Goal: Find specific page/section: Find specific page/section

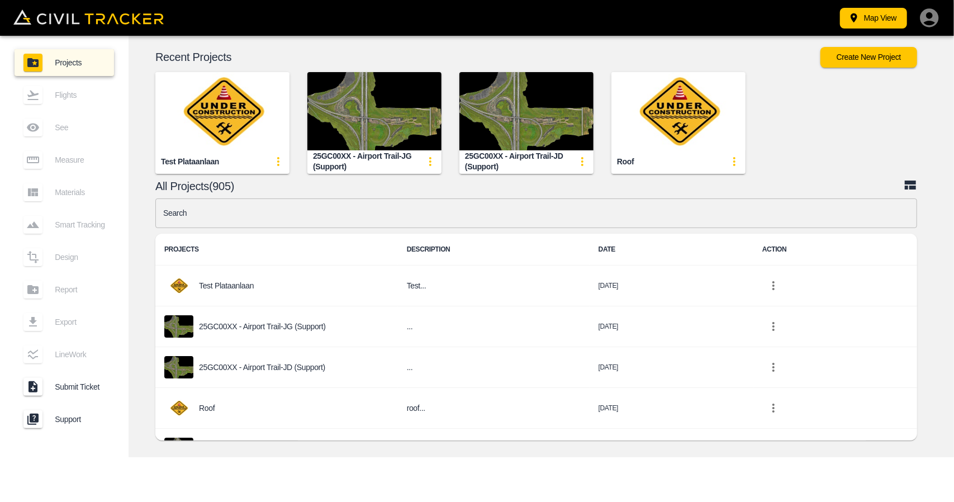
click at [397, 218] on input "text" at bounding box center [535, 213] width 761 height 30
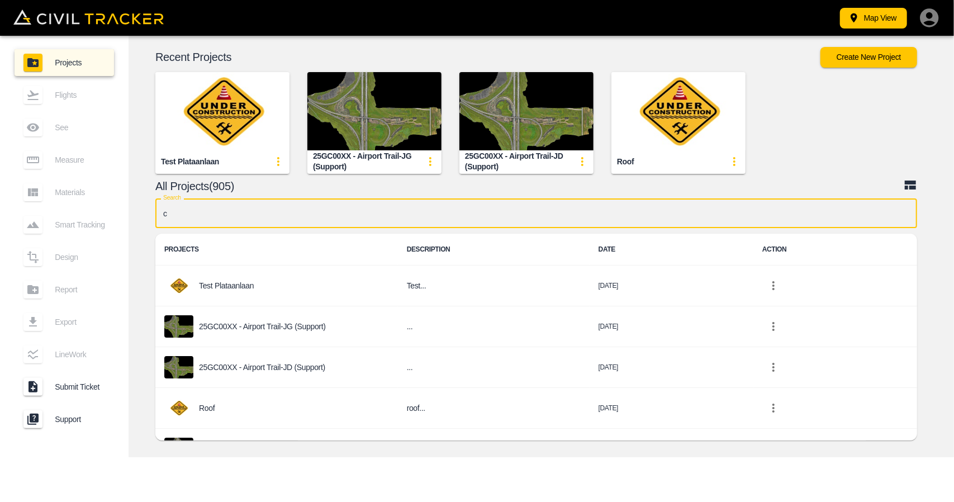
type input "cd"
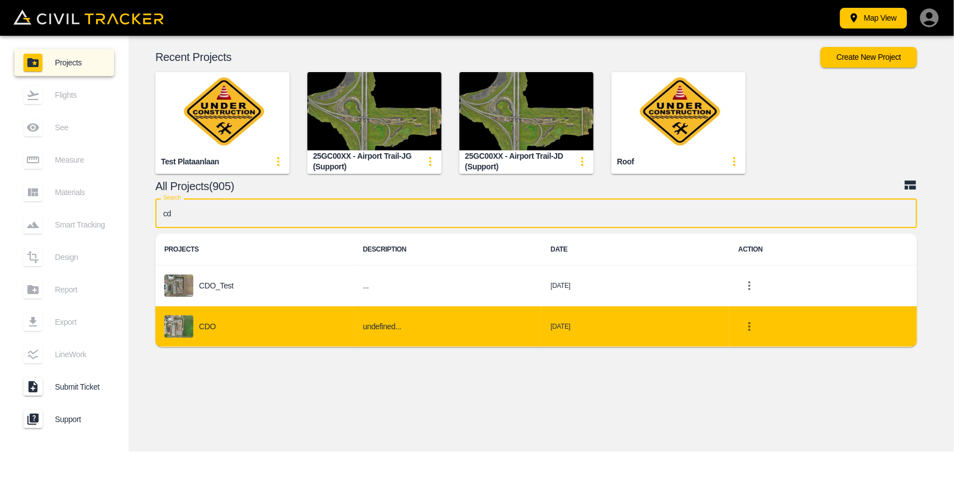
click at [222, 316] on div "CDO" at bounding box center [254, 326] width 180 height 22
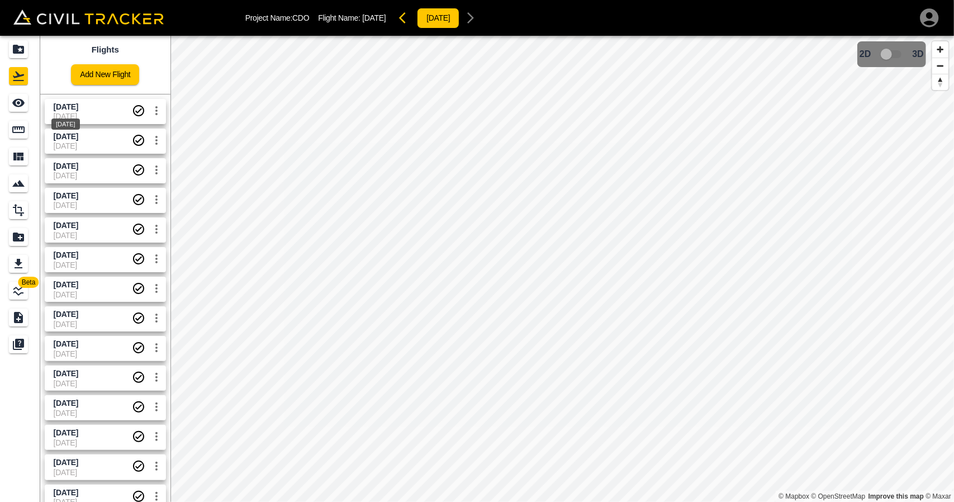
click at [70, 107] on span "[DATE]" at bounding box center [66, 106] width 25 height 9
click at [32, 101] on link at bounding box center [20, 102] width 40 height 27
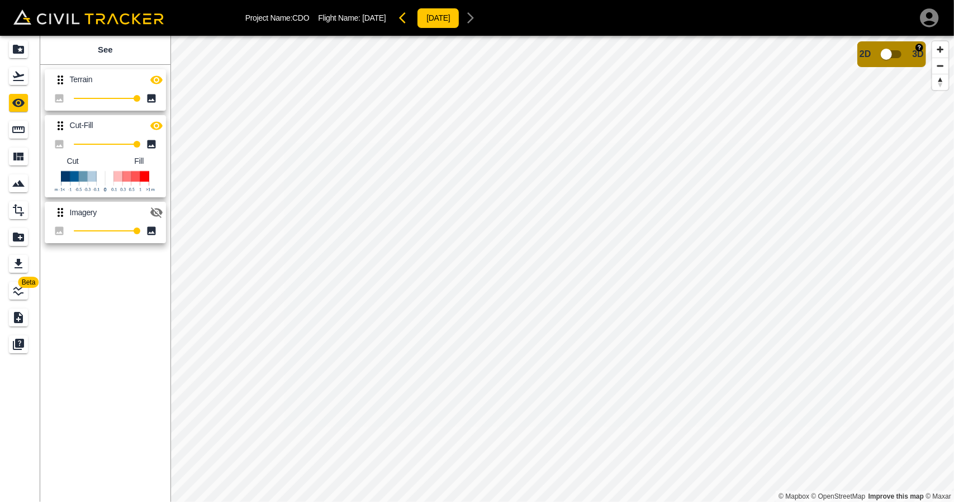
click at [883, 50] on input "checkbox" at bounding box center [886, 54] width 64 height 21
click at [922, 52] on input "checkbox" at bounding box center [920, 50] width 64 height 21
click at [30, 50] on div "Projects" at bounding box center [20, 49] width 22 height 18
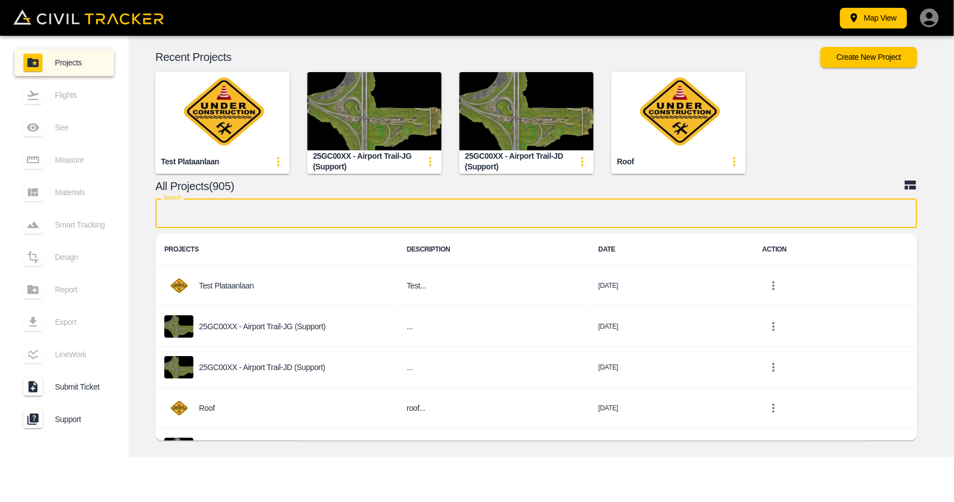
click at [373, 209] on input "text" at bounding box center [535, 213] width 761 height 30
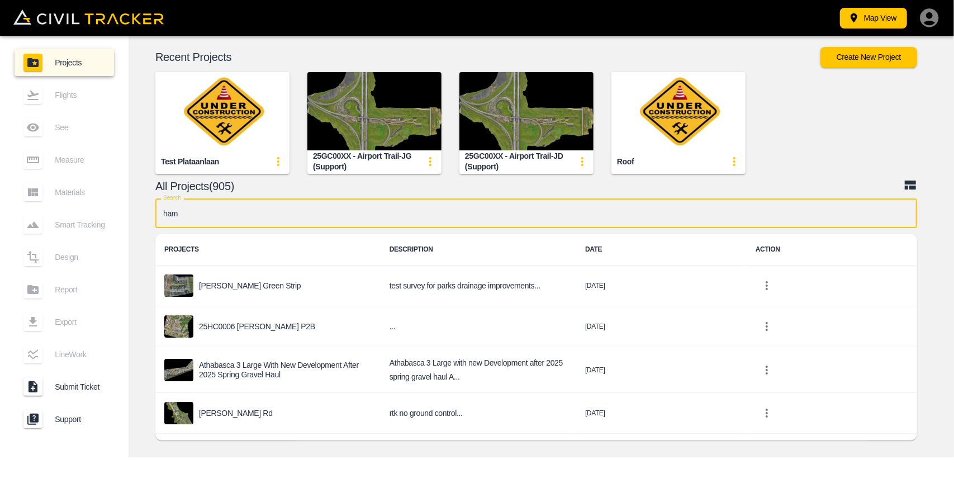
type input "[PERSON_NAME]"
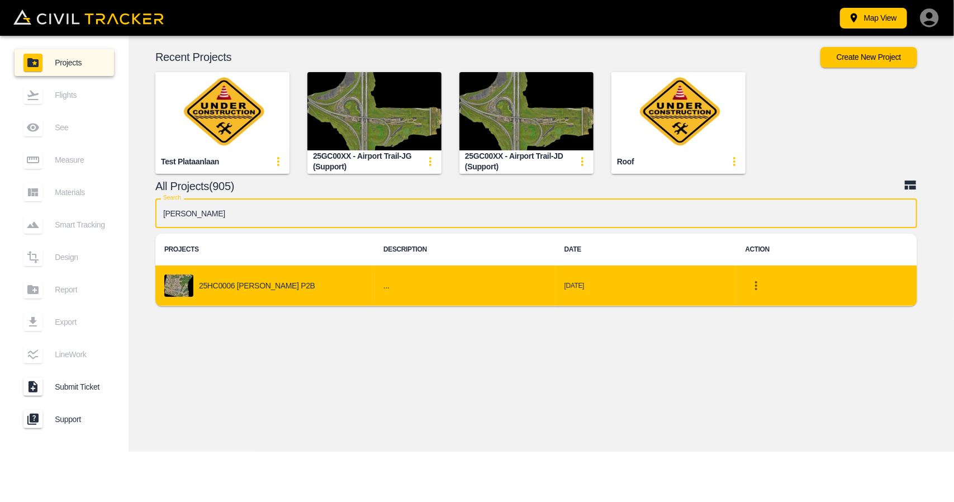
click at [208, 281] on p "25HC0006 [PERSON_NAME] P2B" at bounding box center [257, 285] width 116 height 9
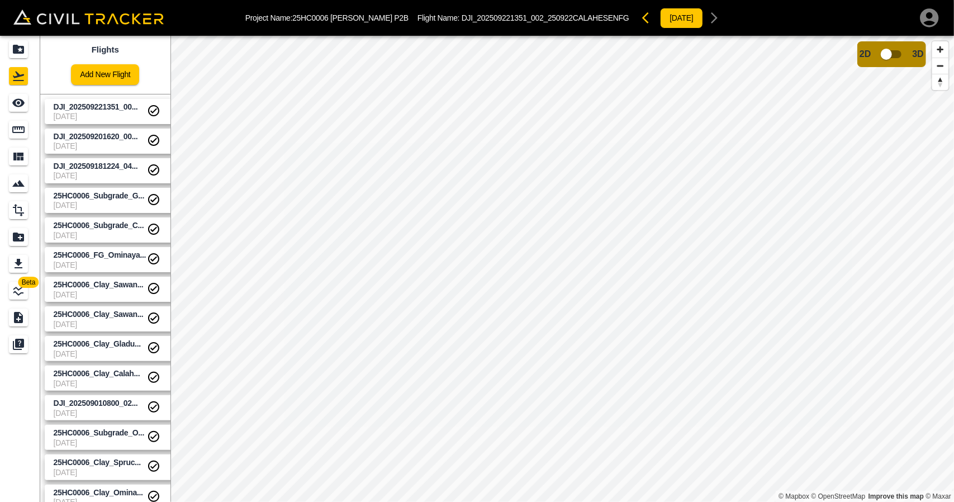
click at [102, 115] on span "[DATE]" at bounding box center [100, 116] width 93 height 9
click at [893, 60] on input "checkbox" at bounding box center [886, 54] width 64 height 21
click at [903, 48] on input "checkbox" at bounding box center [920, 50] width 64 height 21
